Goal: Book appointment/travel/reservation

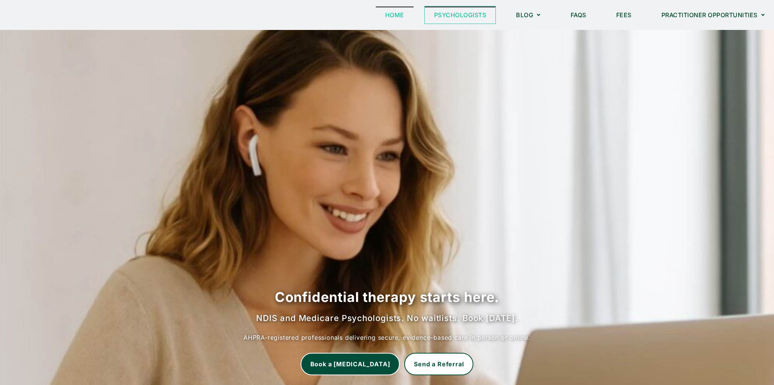
click at [475, 18] on link "Psychologists" at bounding box center [460, 14] width 71 height 17
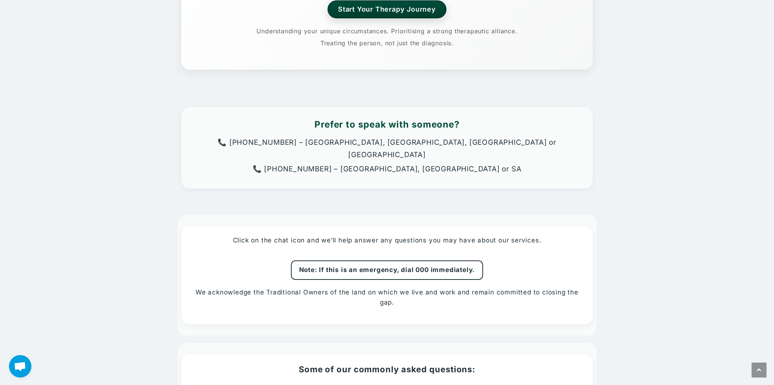
scroll to position [112, 0]
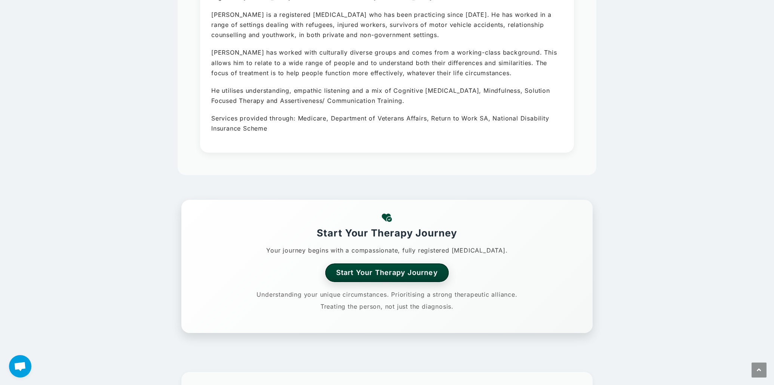
click at [353, 271] on link "Start Your Therapy Journey" at bounding box center [387, 272] width 124 height 18
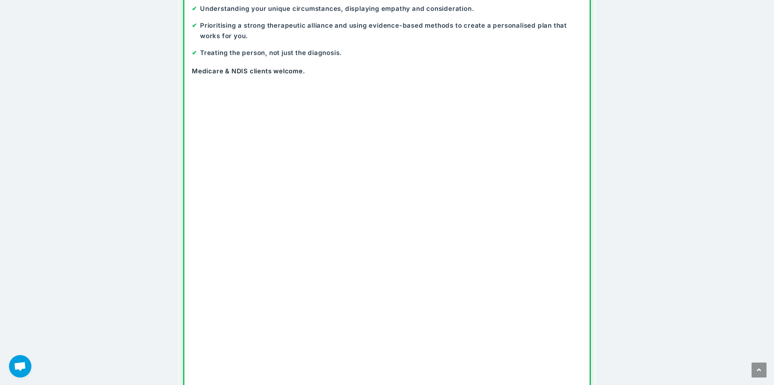
scroll to position [189, 0]
